Goal: Communication & Community: Participate in discussion

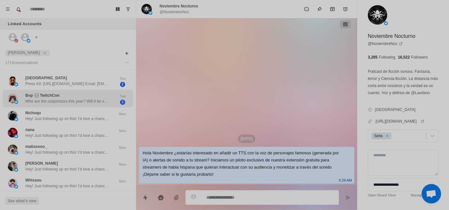
click at [64, 102] on p "Who are the cosponsors this year? Will it be xsolla again?" at bounding box center [67, 102] width 84 height 6
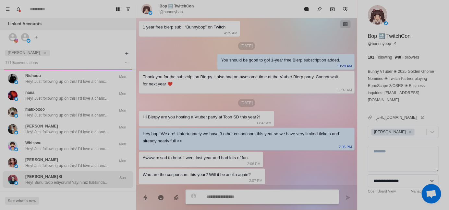
scroll to position [32, 0]
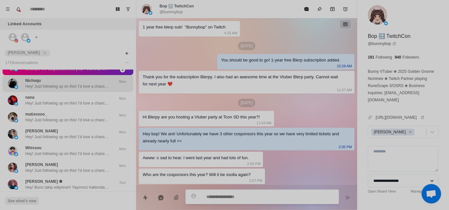
click at [70, 85] on p "Hey! Just following up on this! I’d love a chance to learn more about your stre…" at bounding box center [67, 87] width 84 height 6
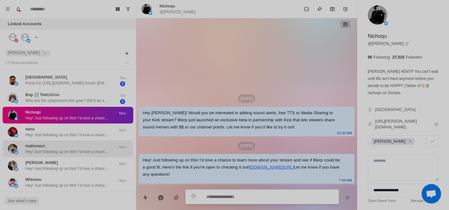
scroll to position [0, 0]
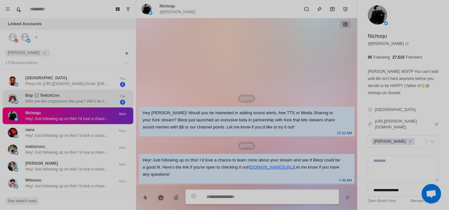
click at [78, 96] on div "Bop 🔜 TwitchCon Who are the cosponsors this year? Will it be xsolla again?" at bounding box center [67, 99] width 84 height 12
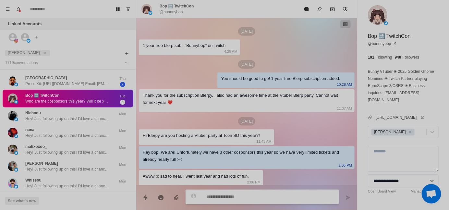
scroll to position [18, 0]
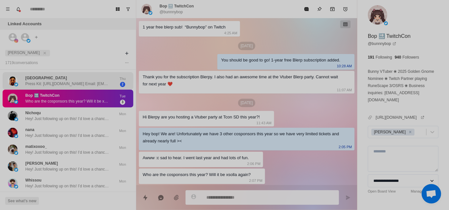
click at [54, 85] on p "Press Kit: [URL][DOMAIN_NAME] Email: [EMAIL_ADDRESS][DOMAIN_NAME] Discord: Sart…" at bounding box center [67, 84] width 84 height 6
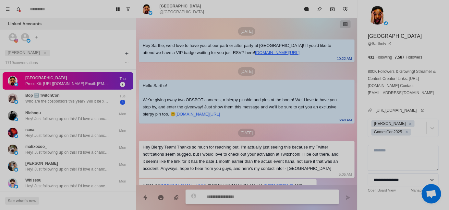
scroll to position [0, 0]
click at [42, 53] on icon "close" at bounding box center [44, 53] width 5 height 5
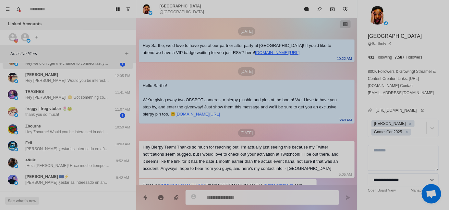
scroll to position [65, 0]
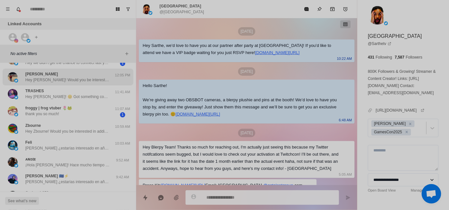
click at [62, 81] on p "Hey [PERSON_NAME]! Would you be interested in adding sound alerts, free TTS or …" at bounding box center [67, 80] width 84 height 6
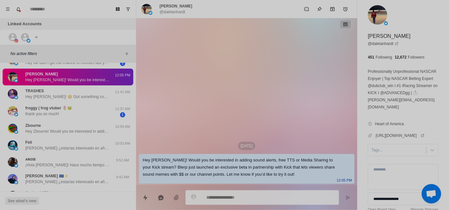
click at [382, 157] on div "**********" at bounding box center [402, 120] width 91 height 241
click at [382, 155] on div "Tags..." at bounding box center [403, 150] width 71 height 12
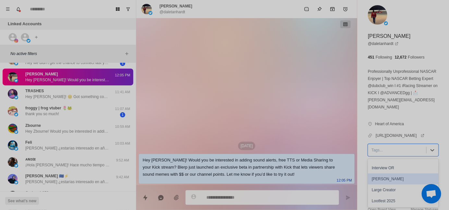
click at [399, 179] on div "[PERSON_NAME]" at bounding box center [403, 179] width 71 height 11
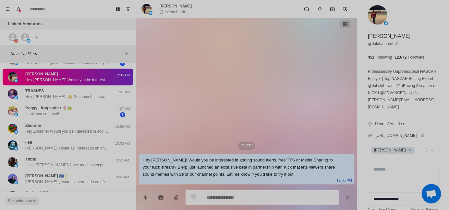
click at [278, 110] on div "[DATE] Hey [PERSON_NAME]! Would you be interested in adding sound alerts, free …" at bounding box center [246, 101] width 221 height 167
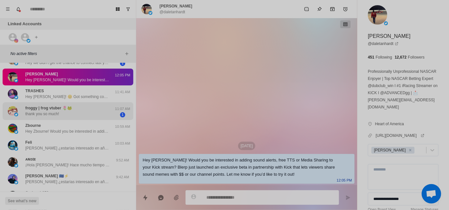
click at [72, 111] on div "froggy | frog vtuber 🌷🐸 thank you so much!" at bounding box center [48, 111] width 47 height 12
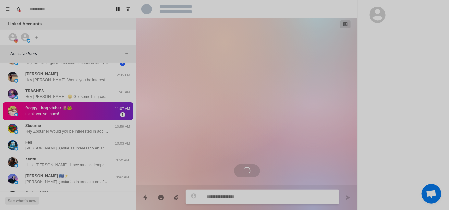
scroll to position [32, 0]
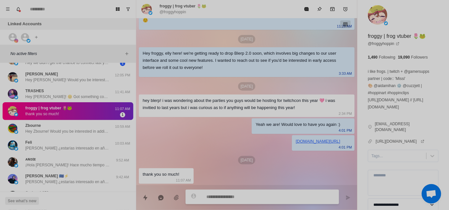
type textarea "*"
click at [209, 132] on div "[DATE] hey froggy! elly here, its been awhile since we last connected so i want…" at bounding box center [246, 86] width 221 height 200
